Goal: Task Accomplishment & Management: Manage account settings

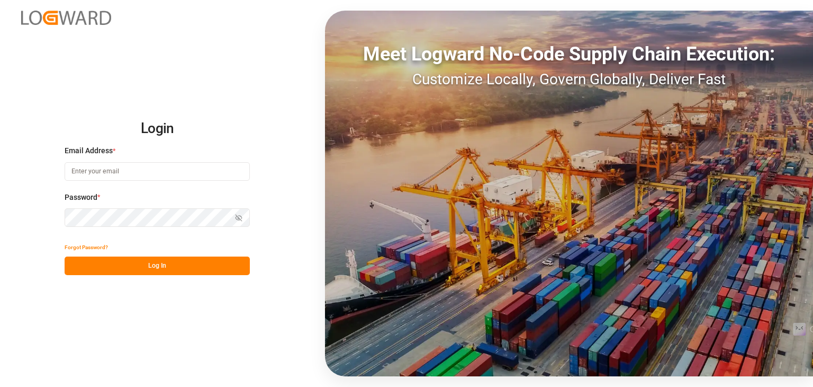
click at [151, 266] on button "Log In" at bounding box center [157, 265] width 185 height 19
click at [158, 172] on input at bounding box center [157, 171] width 185 height 19
click at [182, 174] on input at bounding box center [157, 171] width 185 height 19
type input "[EMAIL_ADDRESS][DOMAIN_NAME]"
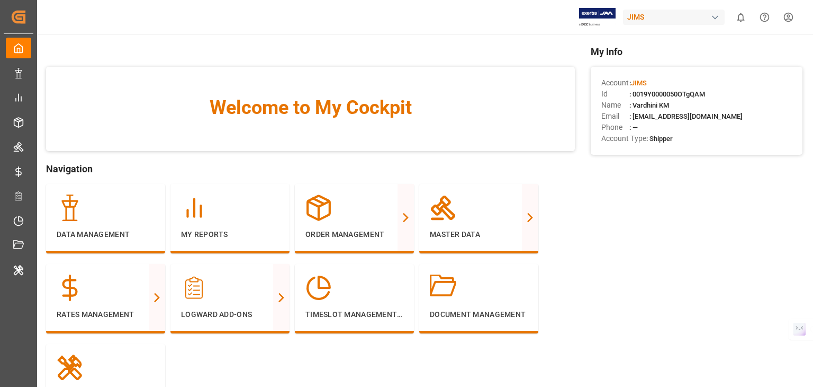
click at [697, 20] on div "JIMS" at bounding box center [674, 17] width 102 height 15
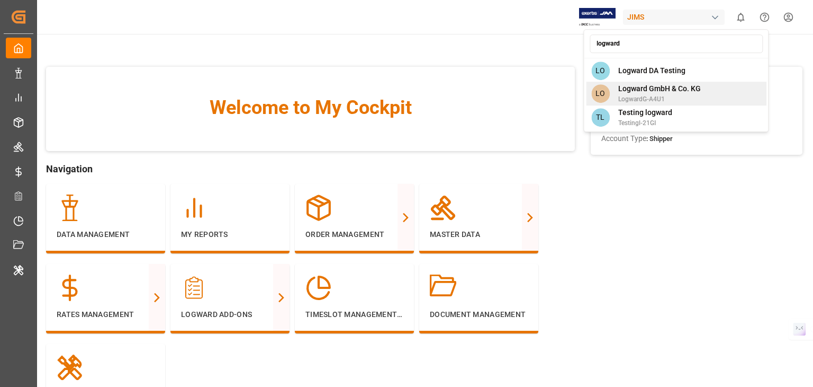
type input "logward"
click at [689, 99] on span "LogwardG-A4U1" at bounding box center [660, 99] width 83 height 10
